Goal: Task Accomplishment & Management: Complete application form

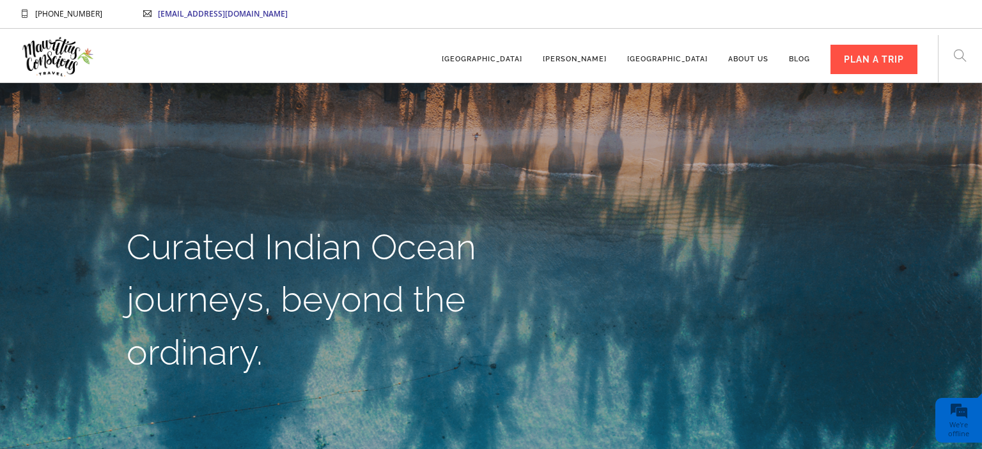
click at [909, 51] on div "PLAN A TRIP" at bounding box center [873, 59] width 87 height 29
